Goal: Browse casually

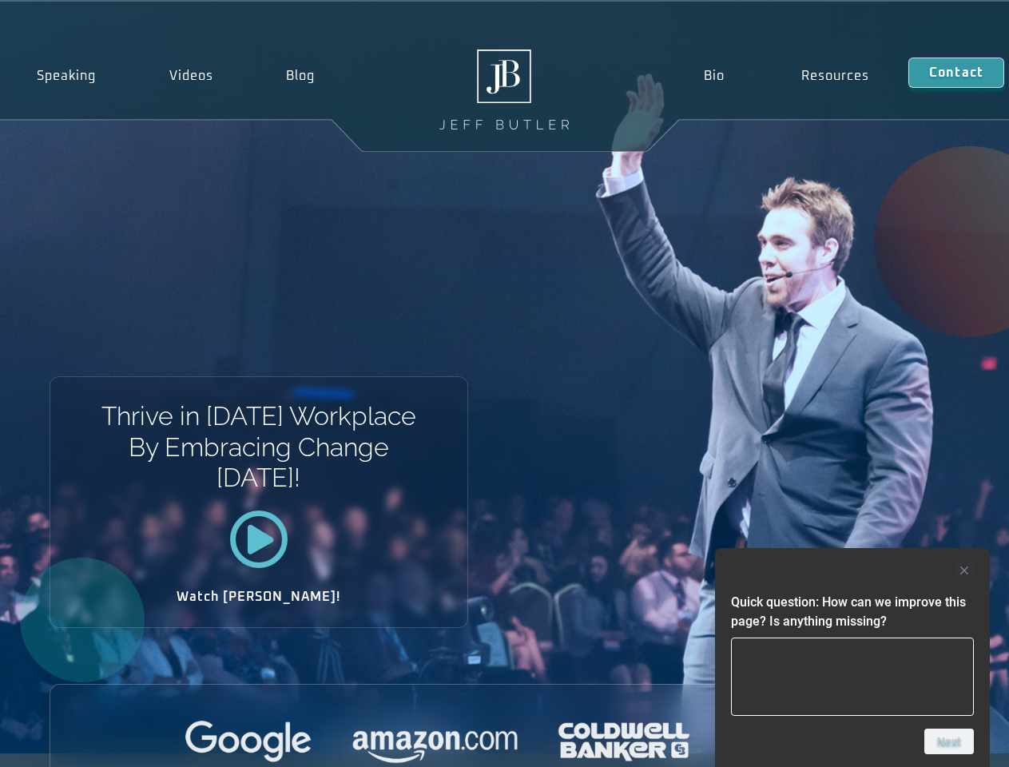
click at [504, 383] on div "Thrive in [DATE] Workplace By Embracing Change [DATE]! Watch [PERSON_NAME]!" at bounding box center [504, 378] width 1009 height 752
click at [852, 570] on div at bounding box center [852, 570] width 243 height 19
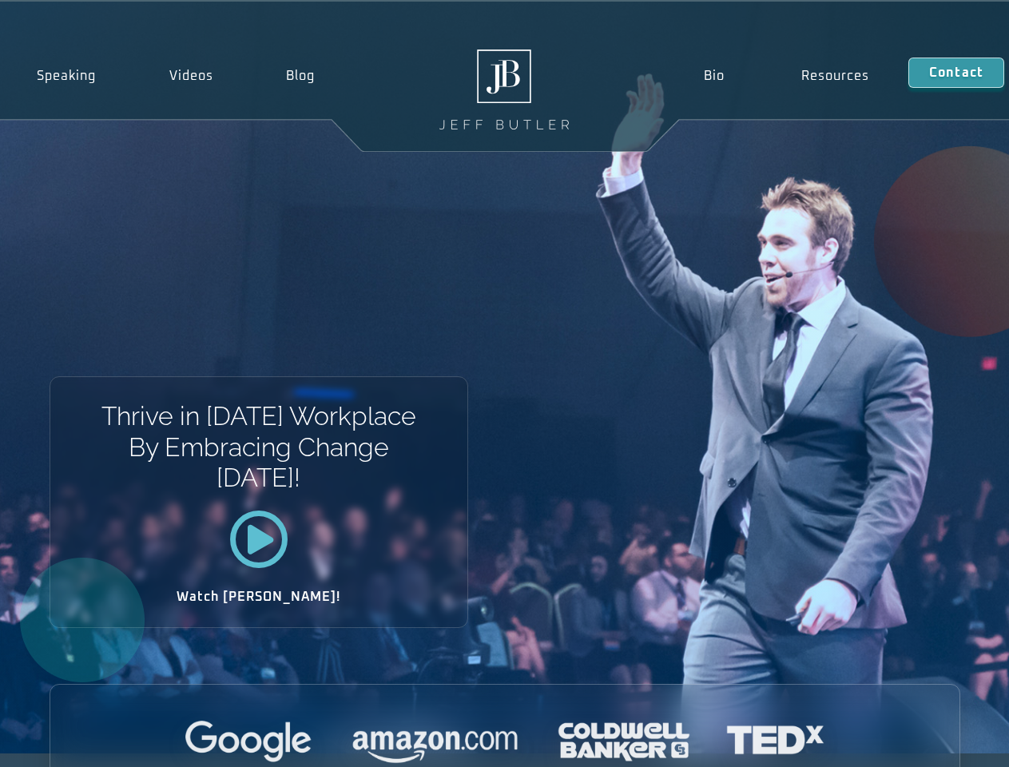
click at [949, 741] on div at bounding box center [504, 743] width 909 height 44
